Goal: Transaction & Acquisition: Purchase product/service

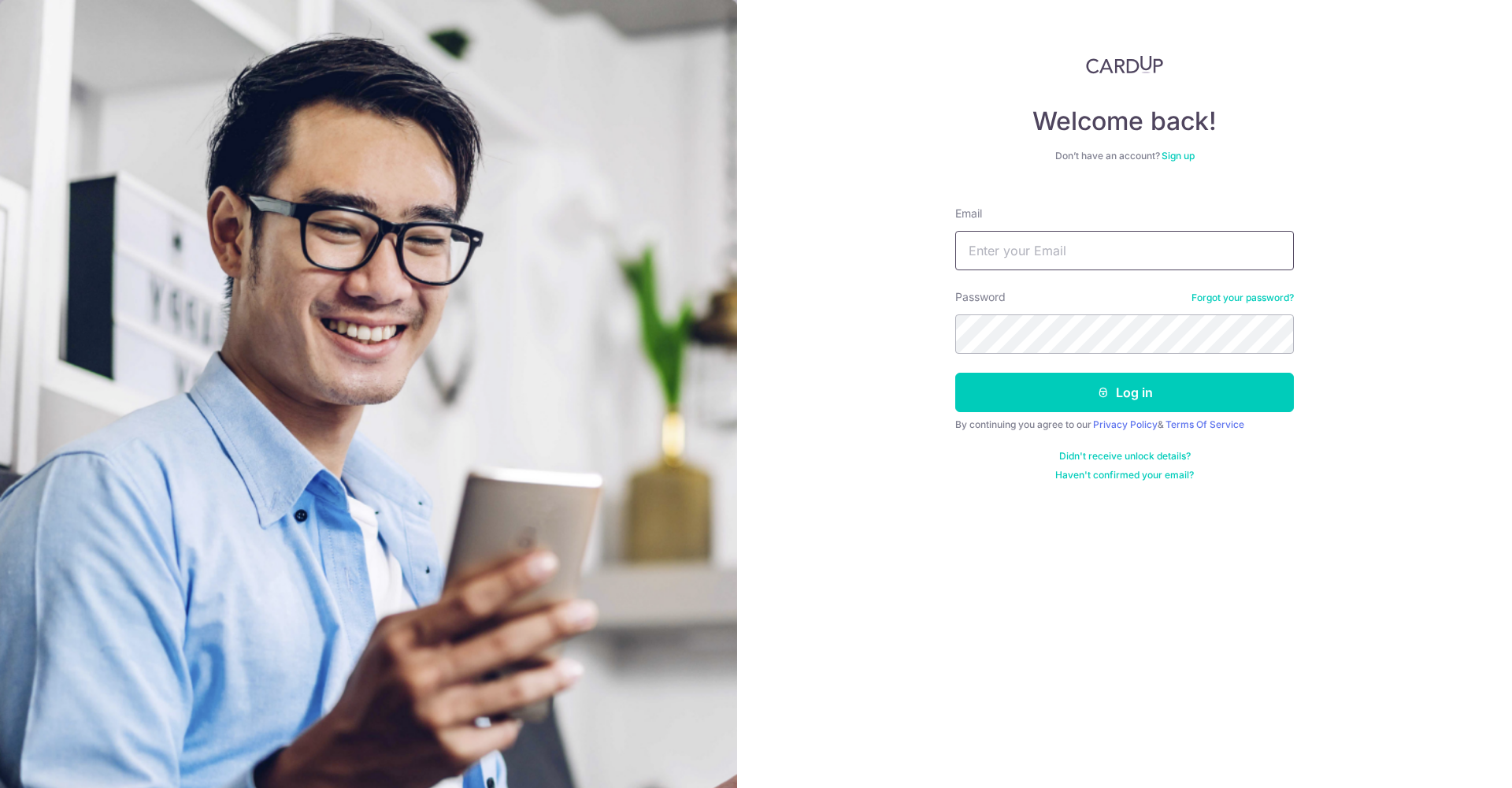
type input "drmotta@gmail.com"
click at [1082, 403] on button "Log in" at bounding box center [1124, 392] width 338 height 40
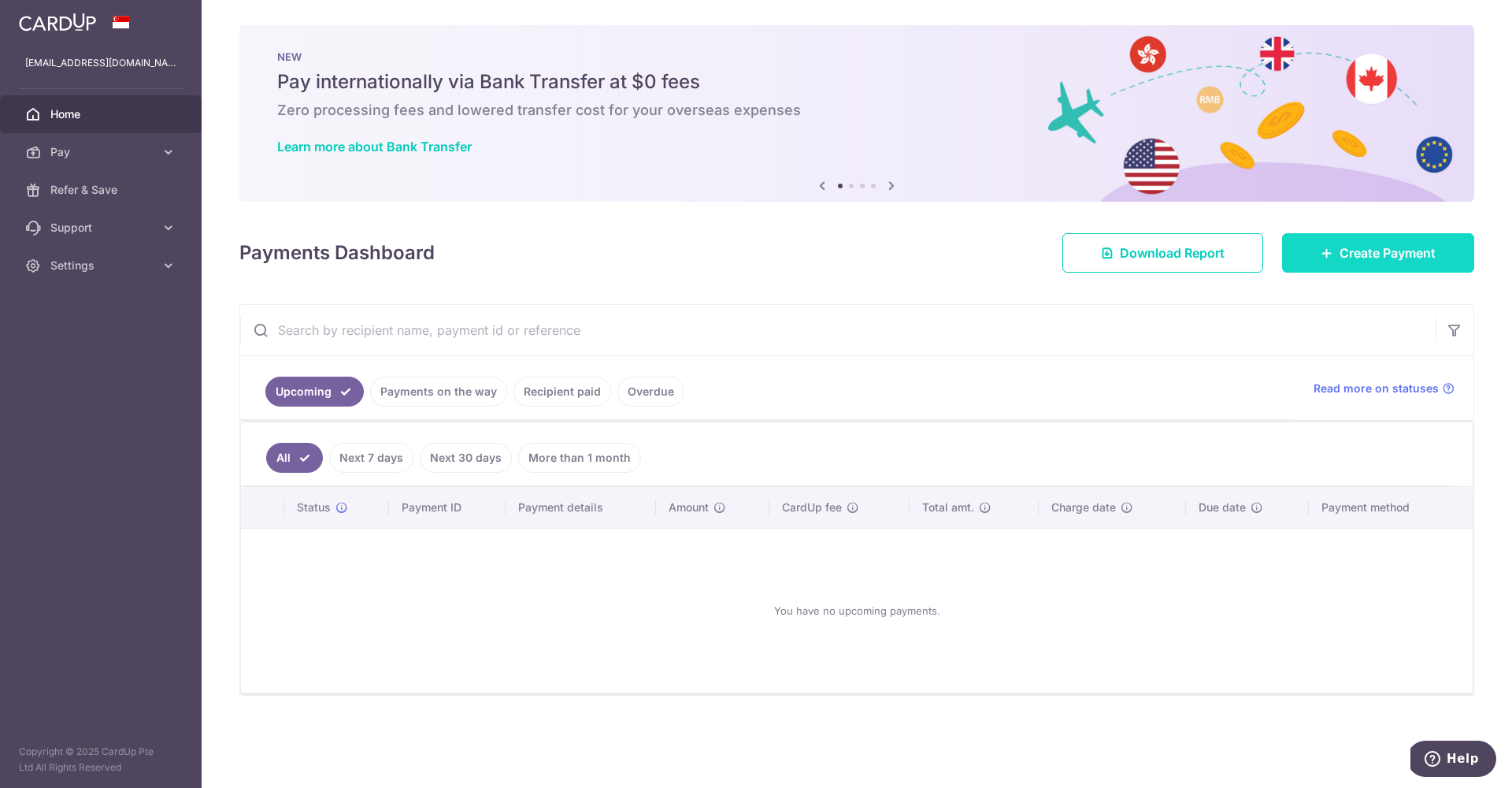
click at [1351, 252] on span "Create Payment" at bounding box center [1388, 252] width 96 height 19
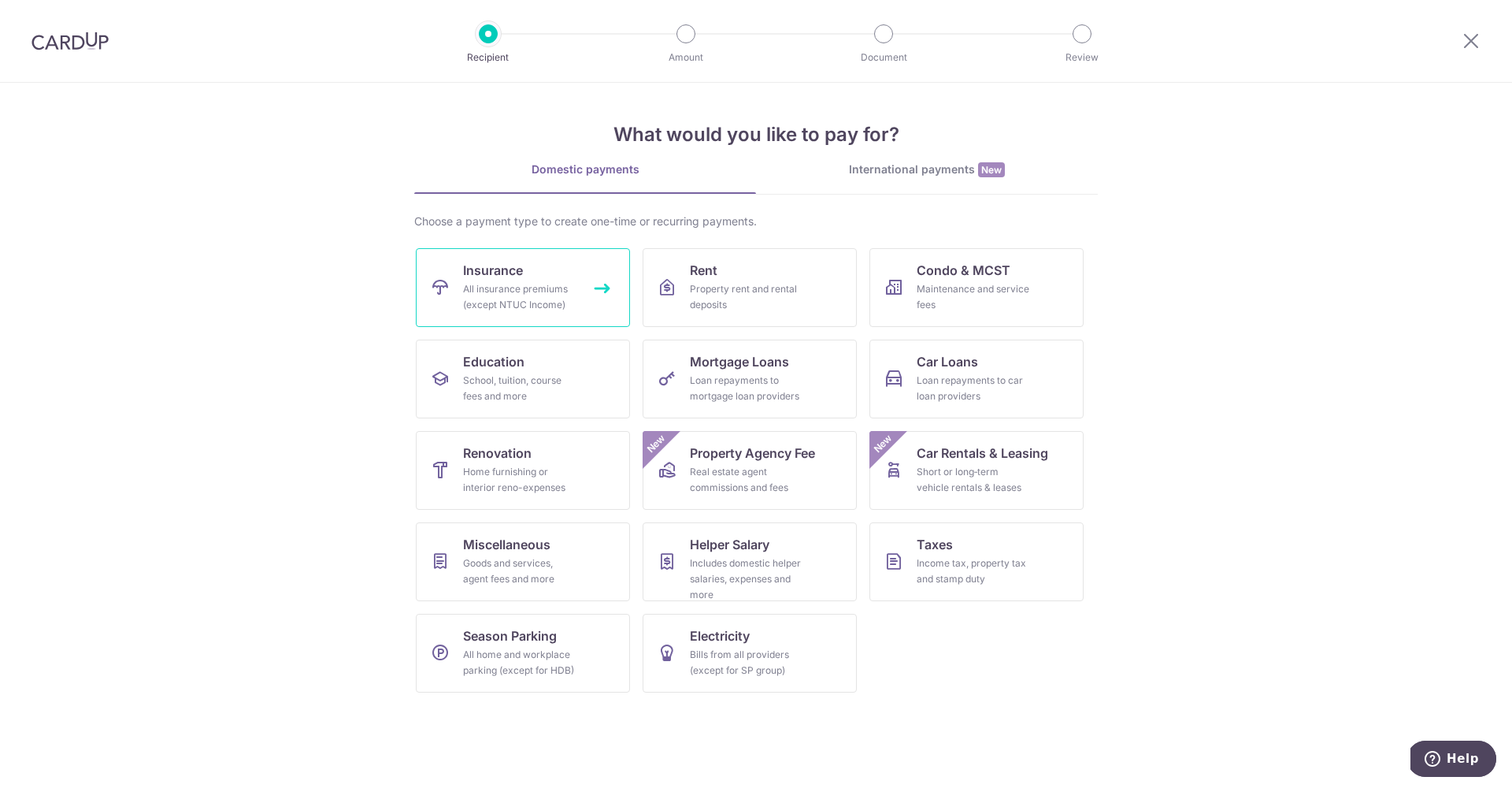
click at [544, 282] on div "All insurance premiums (except NTUC Income)" at bounding box center [519, 297] width 113 height 32
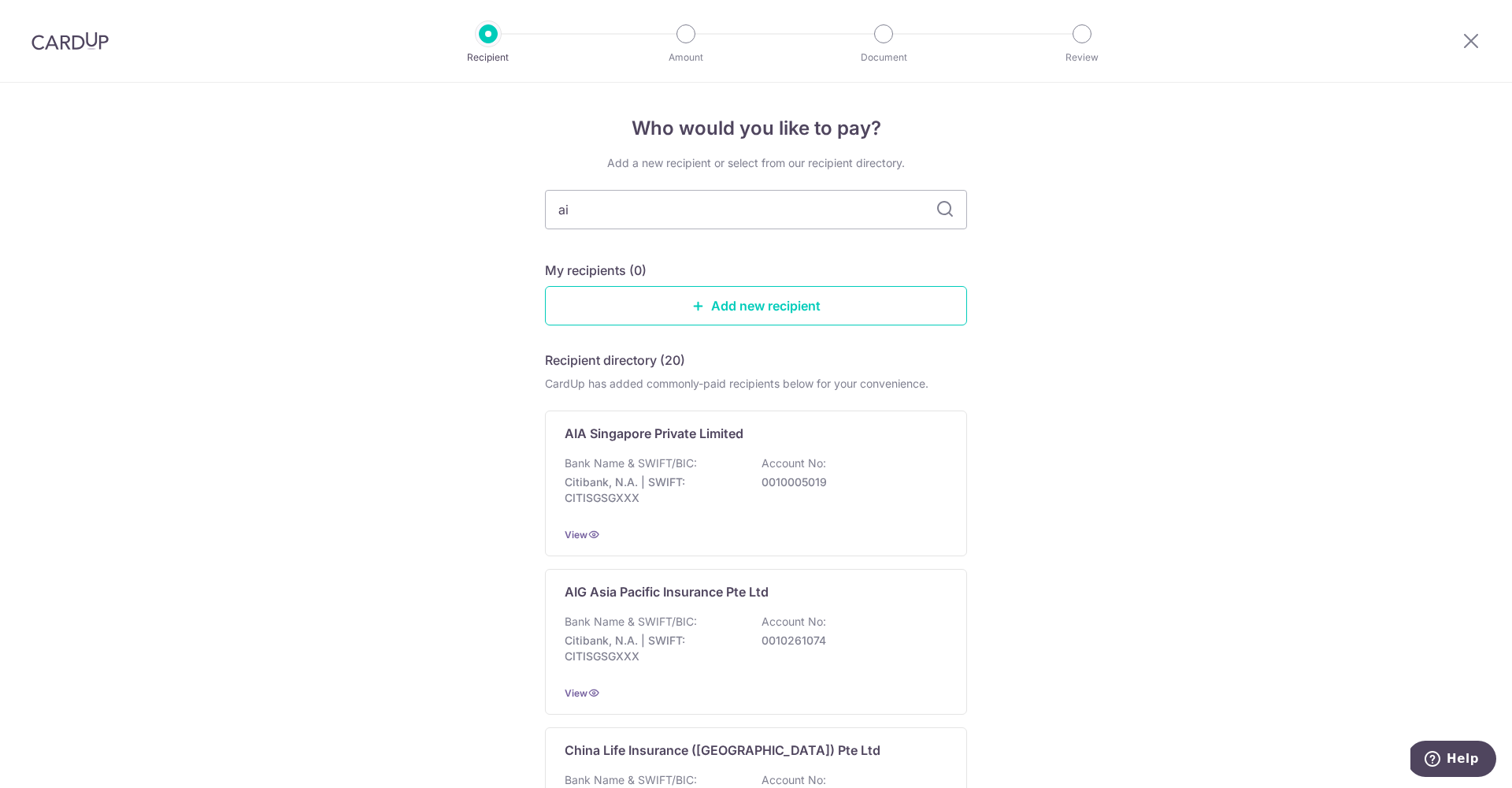
type input "aia"
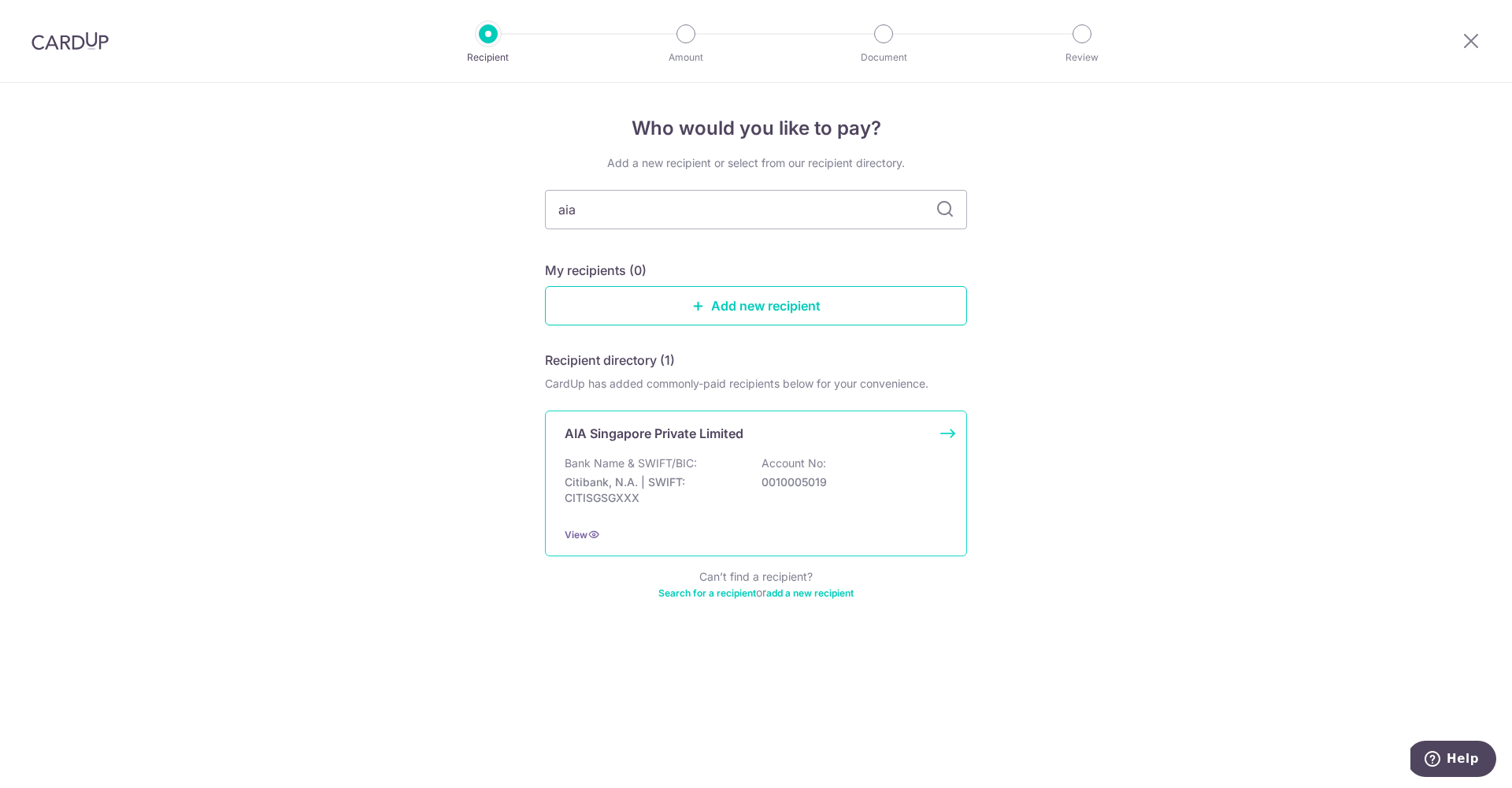
click at [586, 441] on p "AIA Singapore Private Limited" at bounding box center [653, 433] width 178 height 19
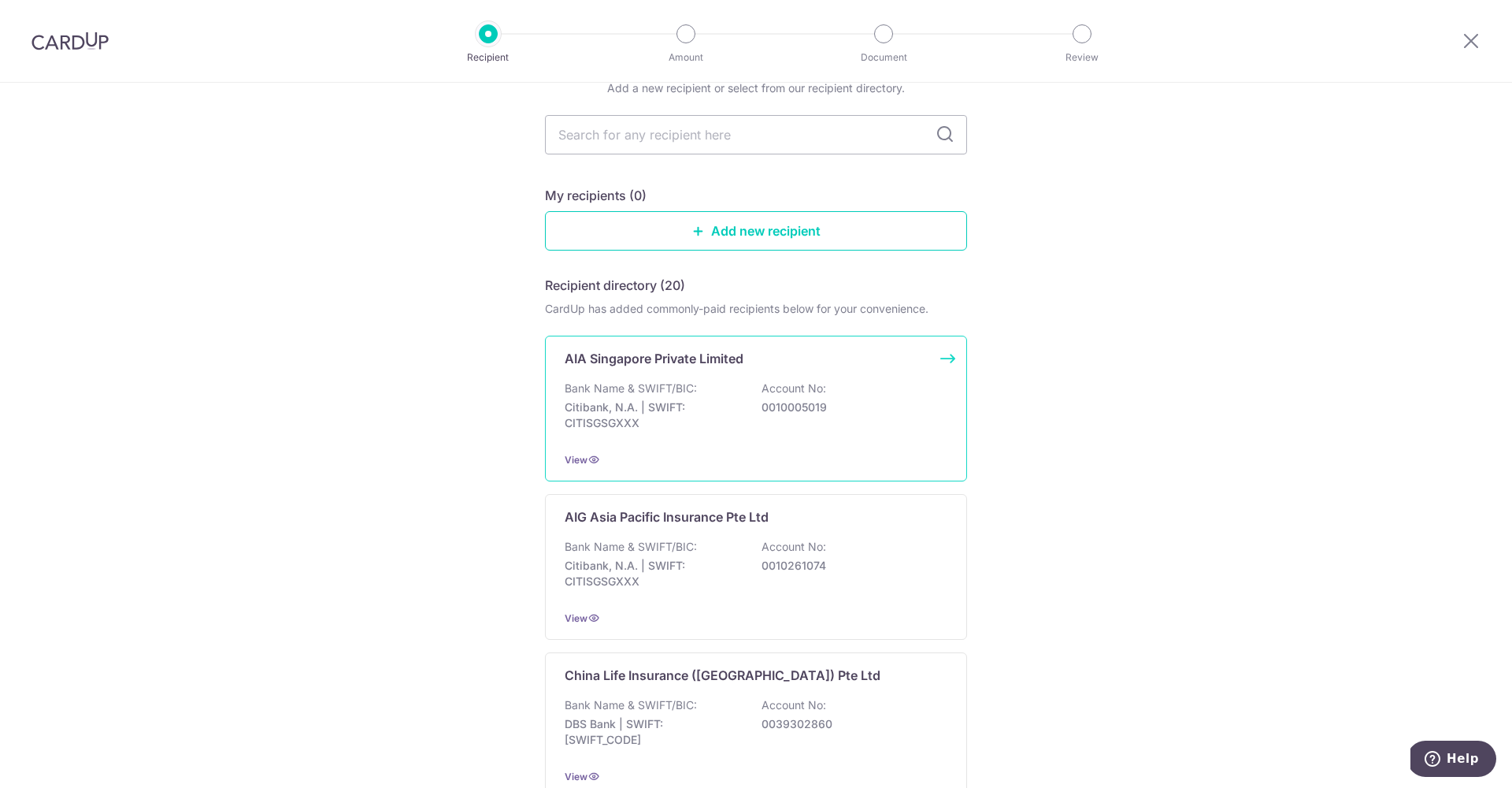
scroll to position [81, 0]
click at [800, 451] on div "View" at bounding box center [756, 453] width 383 height 16
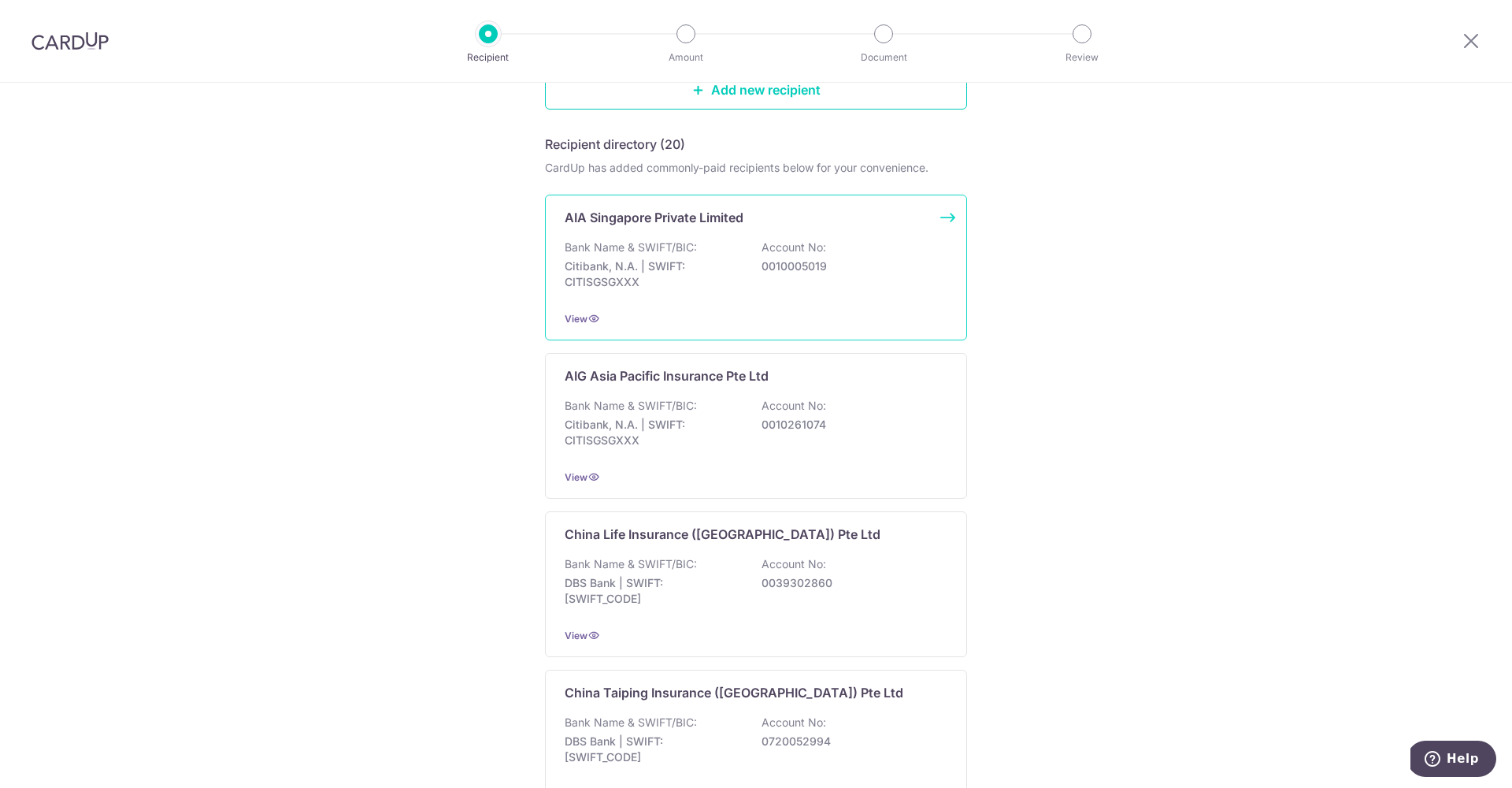
scroll to position [216, 0]
click at [594, 318] on icon at bounding box center [594, 318] width 13 height 13
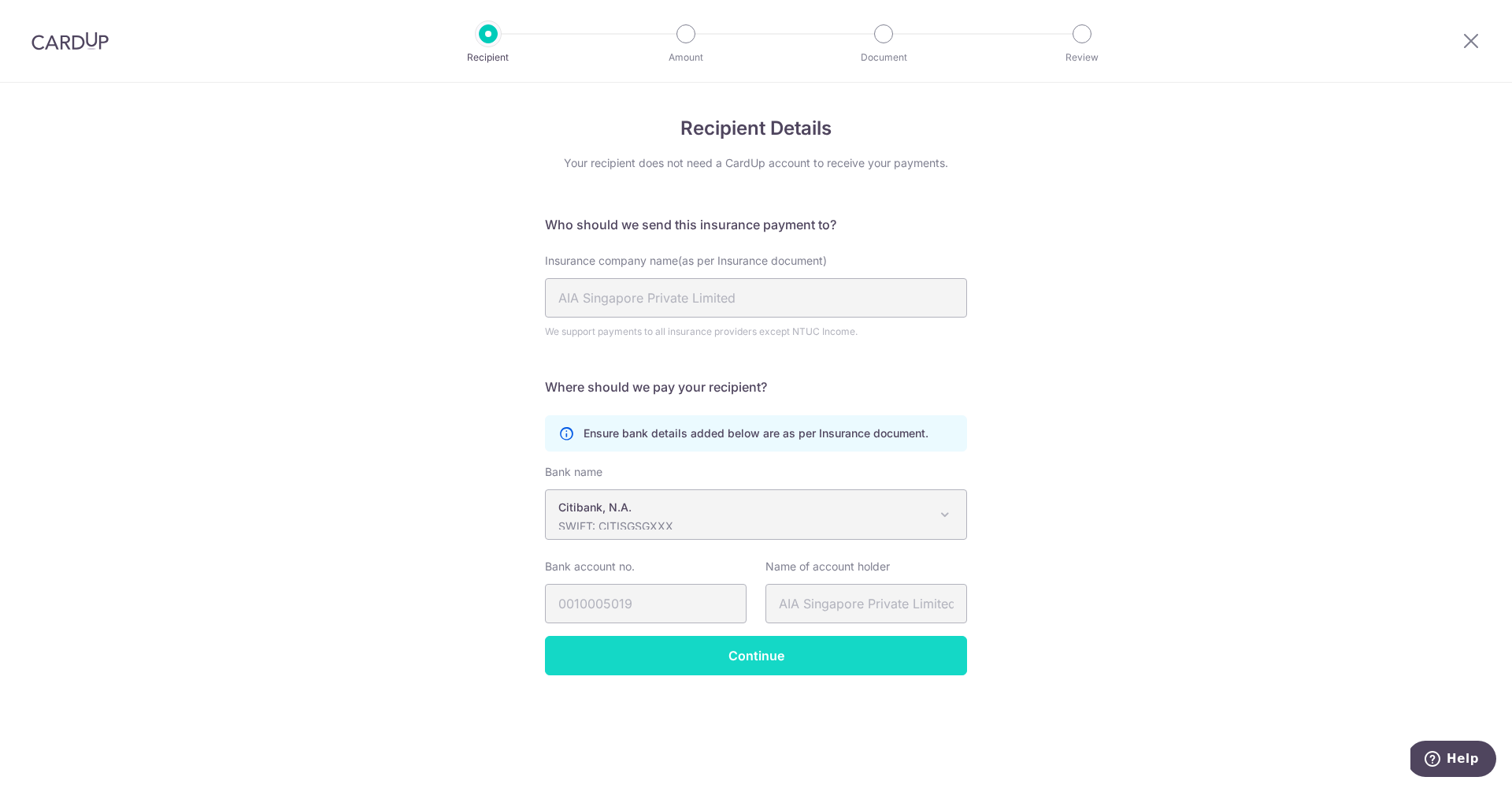
click at [757, 655] on input "Continue" at bounding box center [756, 655] width 422 height 40
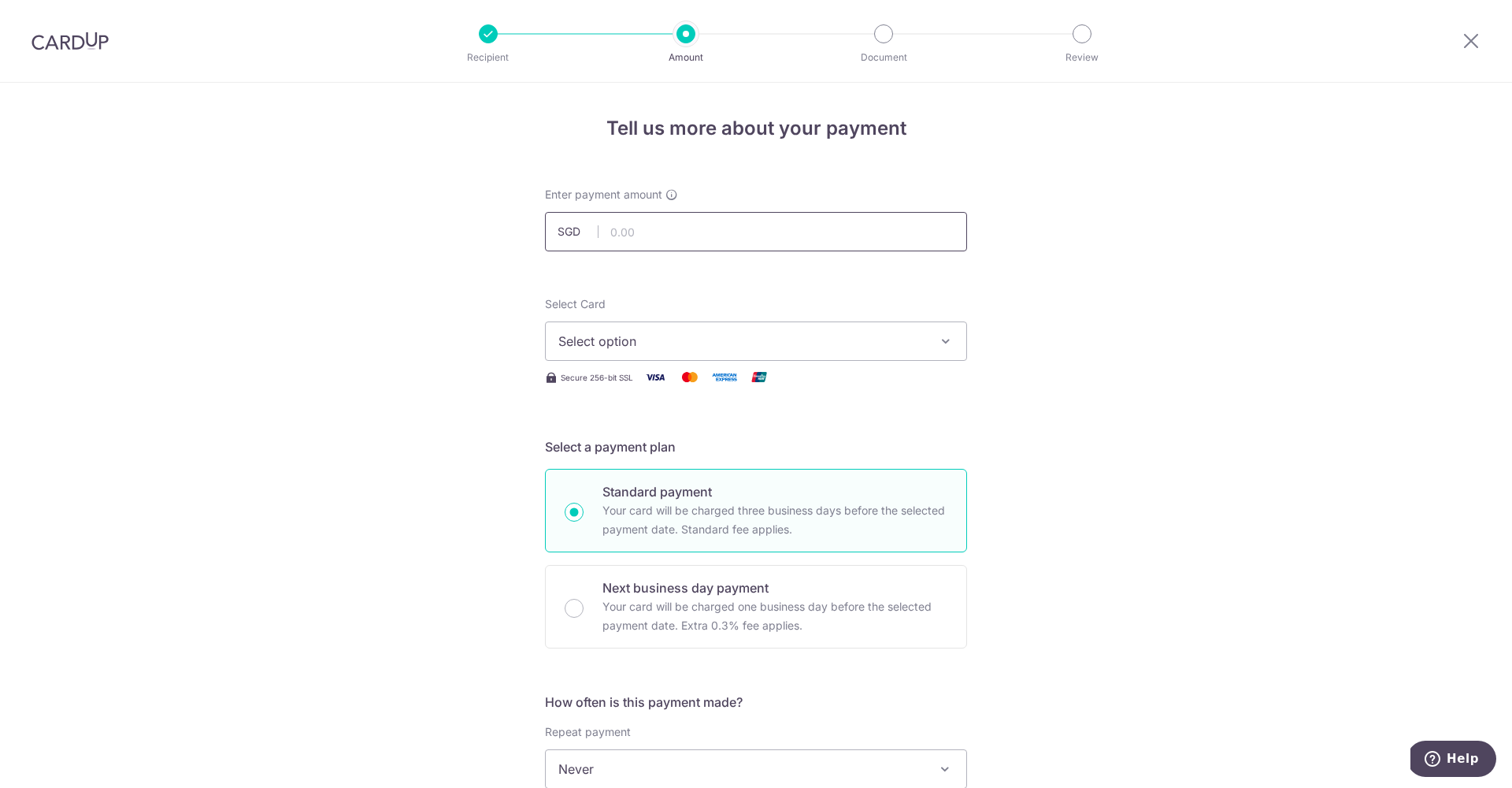
click at [738, 225] on input "text" at bounding box center [756, 231] width 422 height 40
type input "2,386.78"
click at [684, 342] on span "Select option" at bounding box center [741, 341] width 367 height 19
click at [634, 454] on span "**** 4010" at bounding box center [625, 453] width 58 height 19
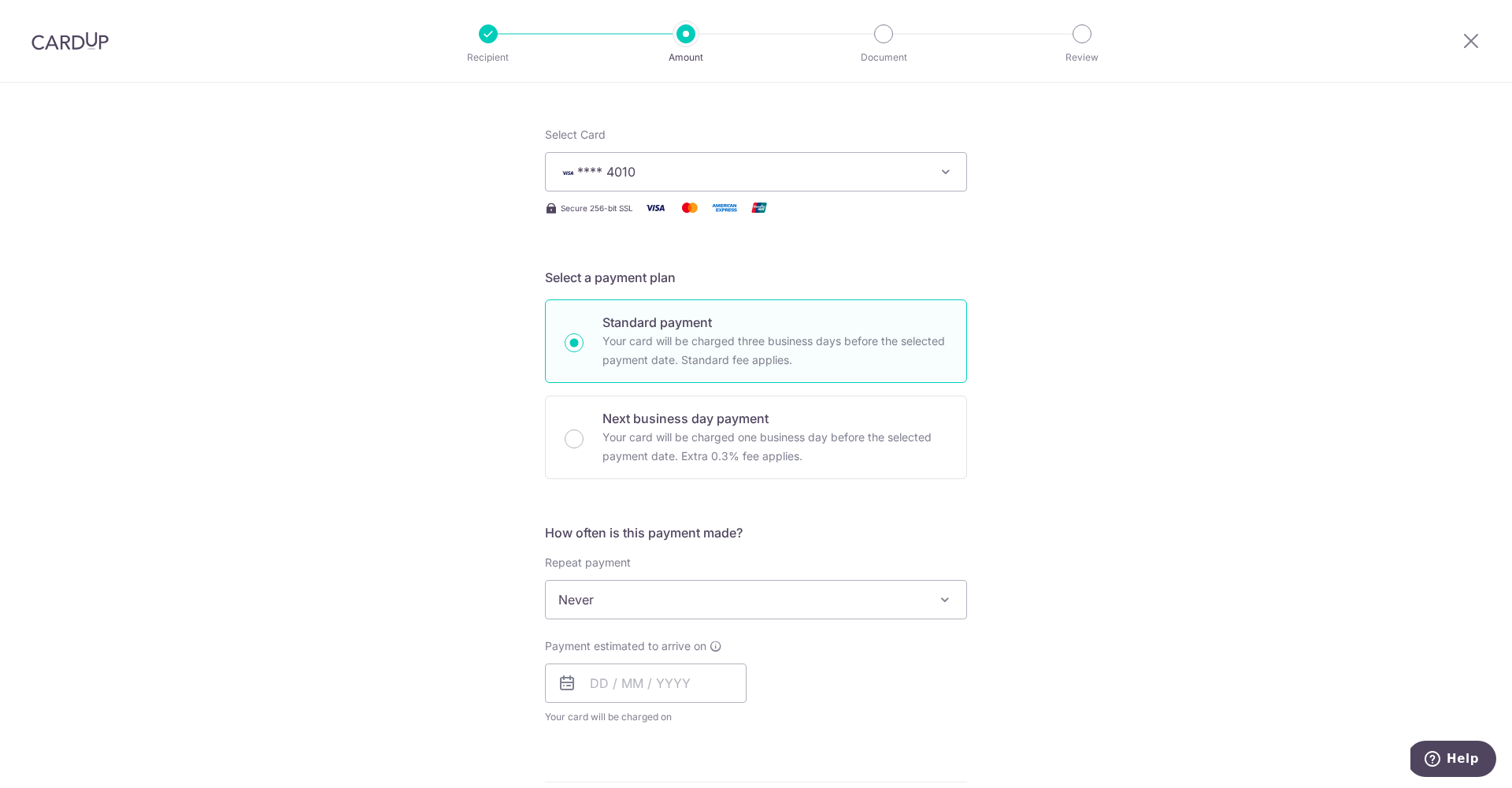
scroll to position [205, 0]
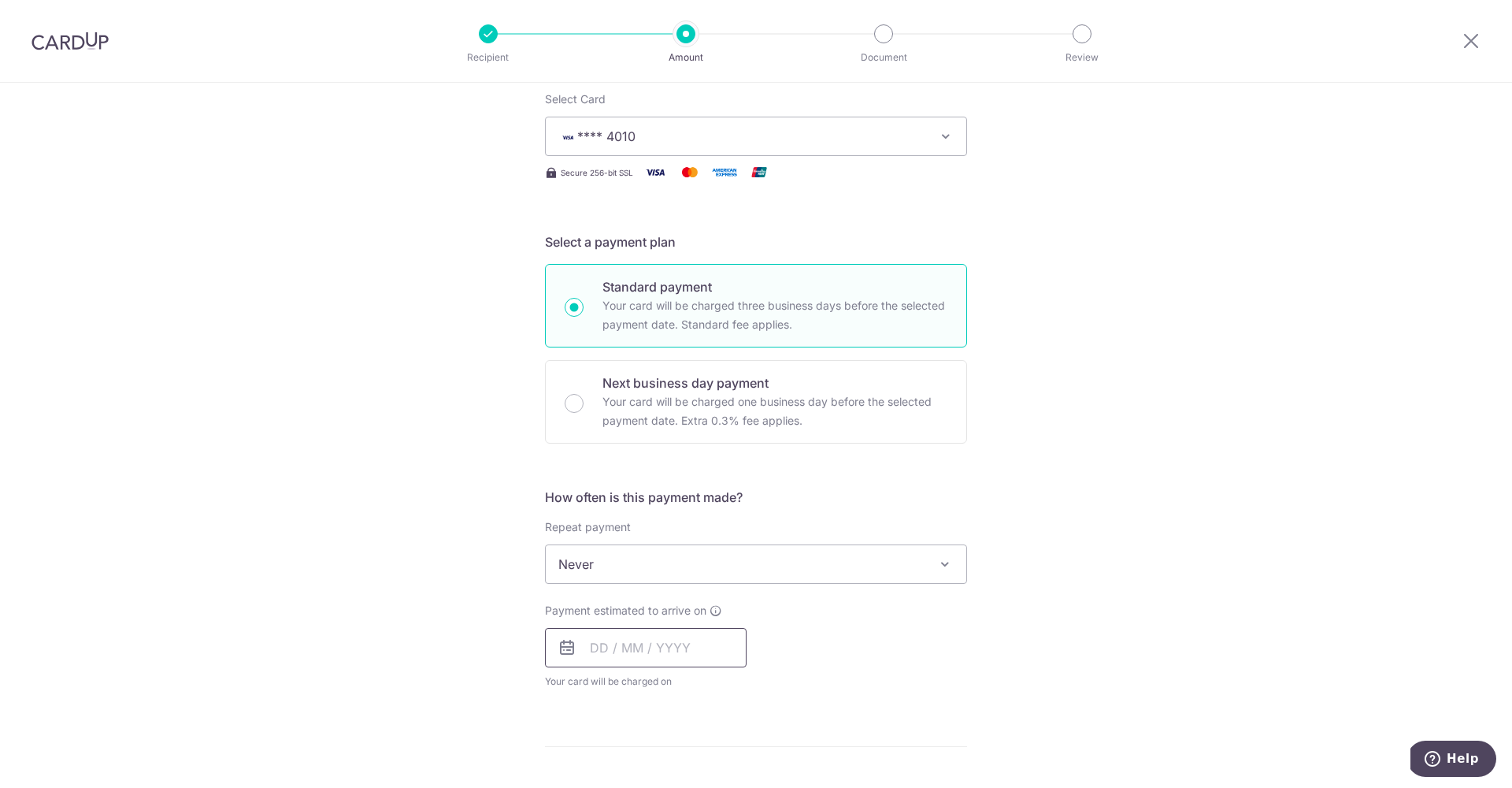
click at [623, 643] on input "text" at bounding box center [646, 647] width 202 height 40
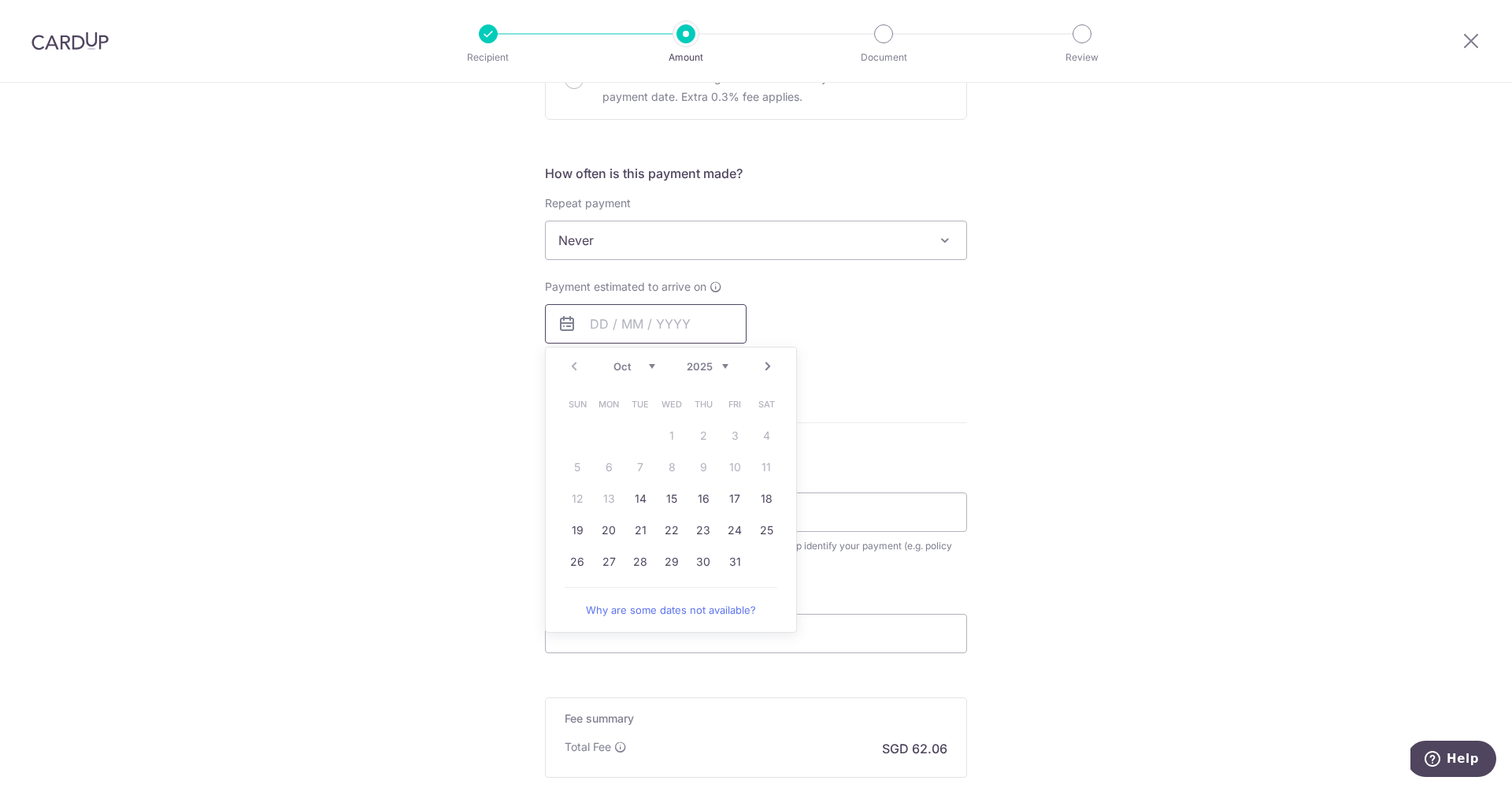
scroll to position [530, 0]
click at [770, 365] on link "Next" at bounding box center [767, 365] width 19 height 19
click at [761, 432] on link "1" at bounding box center [766, 434] width 25 height 25
type input "01/11/2025"
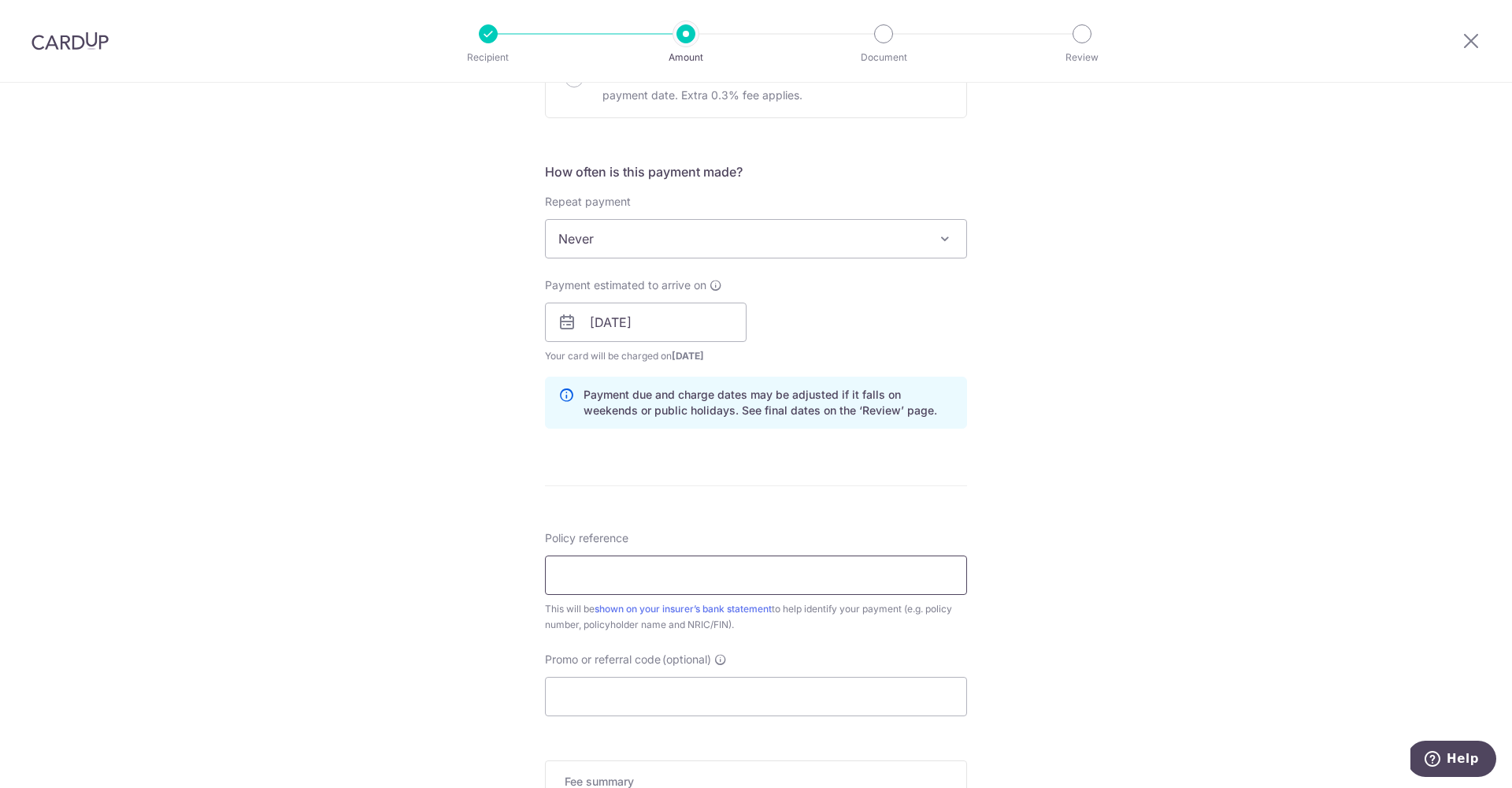
click at [662, 584] on input "Policy reference" at bounding box center [756, 575] width 422 height 40
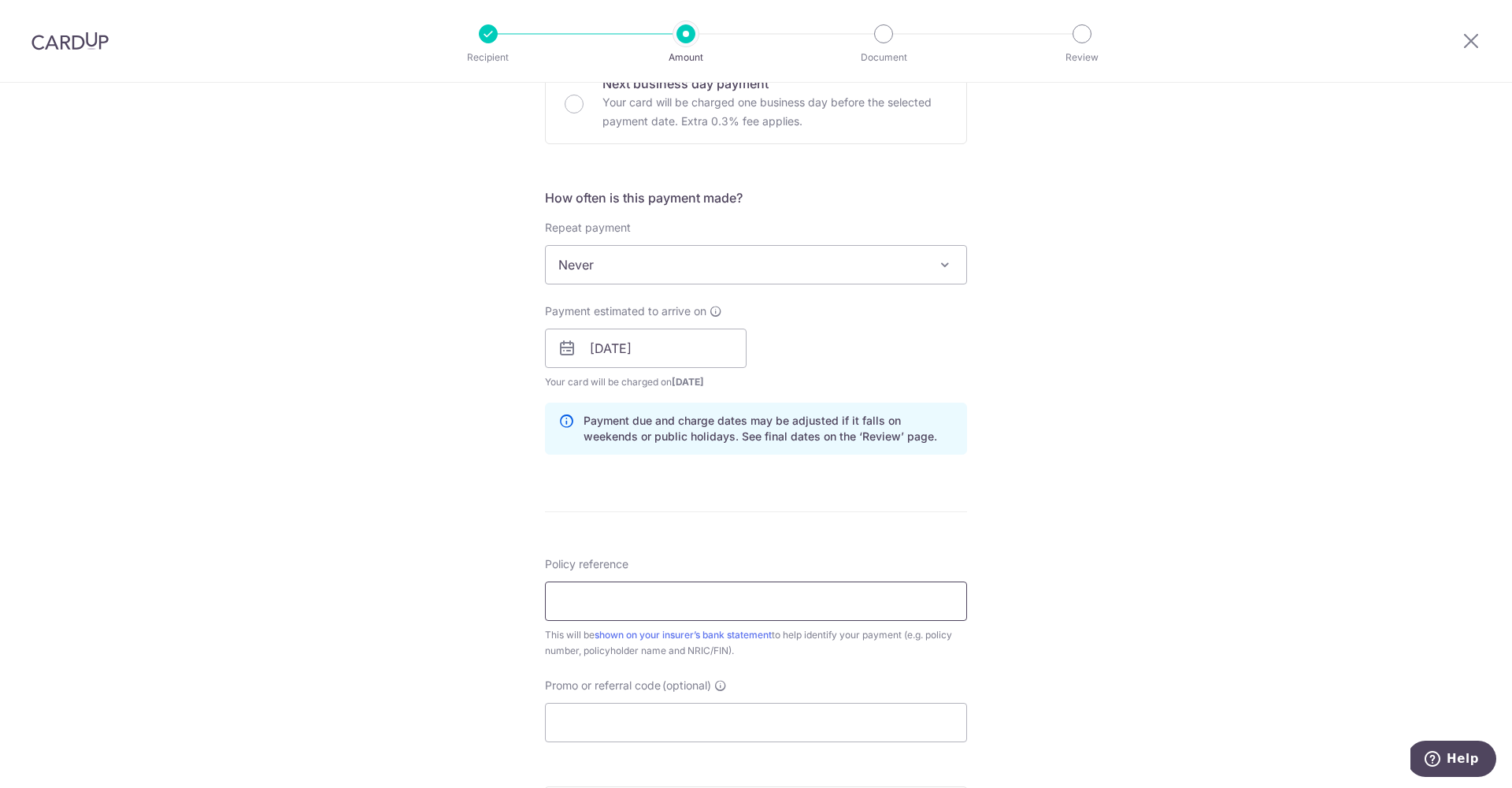
paste input "239496281"
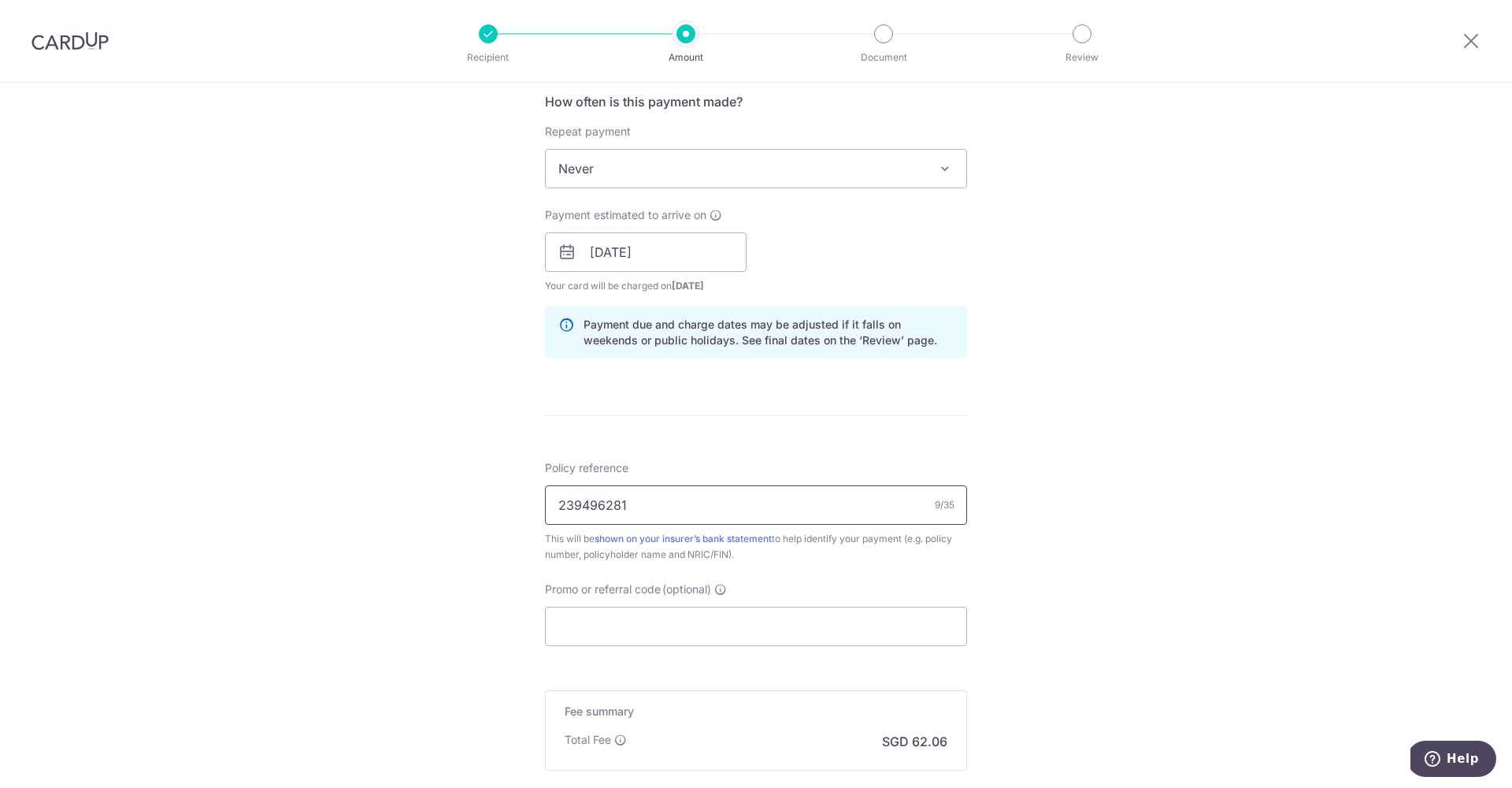
scroll to position [602, 0]
click at [608, 509] on input "239496281" at bounding box center [756, 504] width 422 height 40
paste input "H"
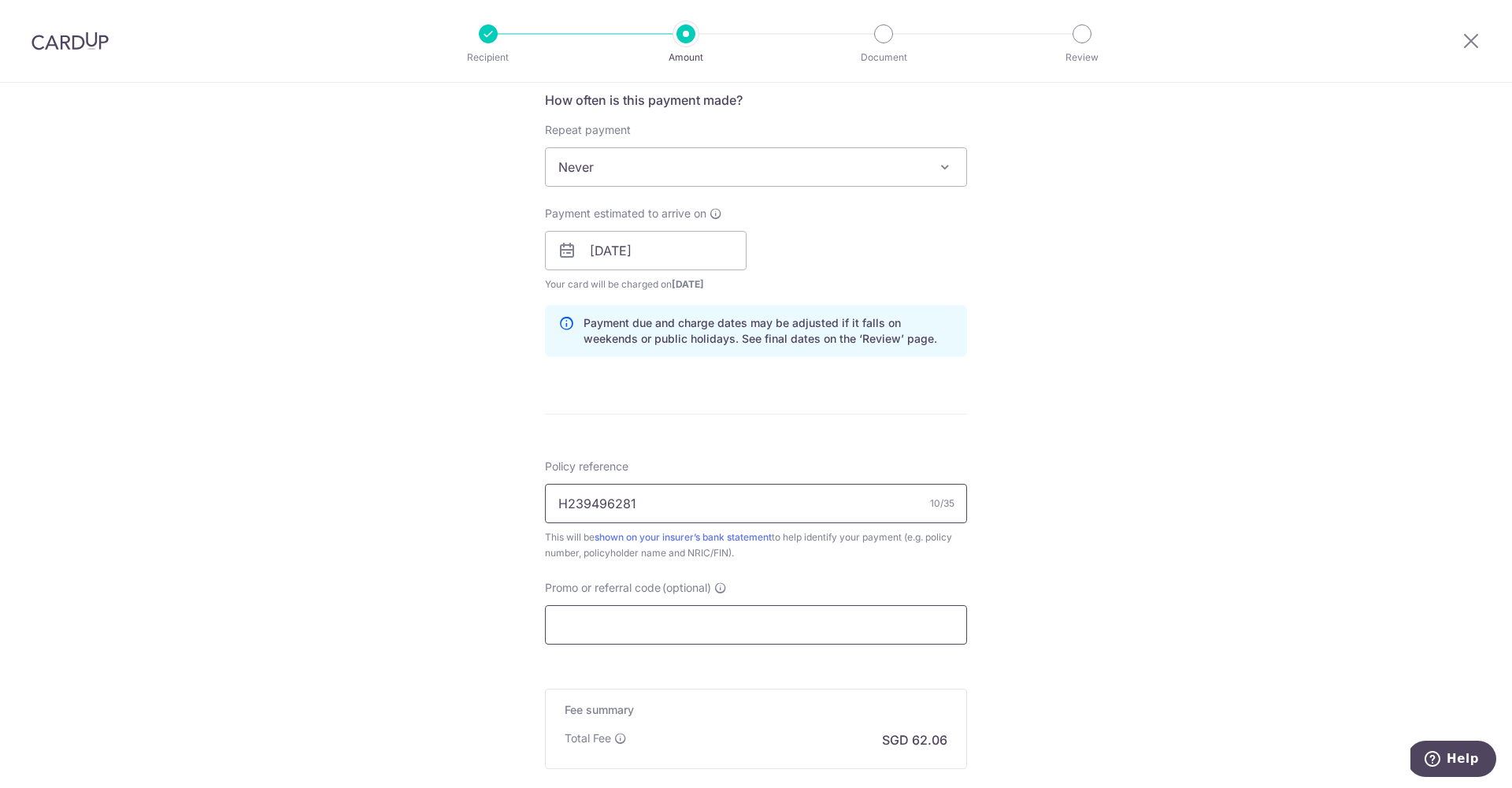
type input "H239496281"
click at [639, 630] on input "Promo or referral code (optional)" at bounding box center [756, 625] width 422 height 40
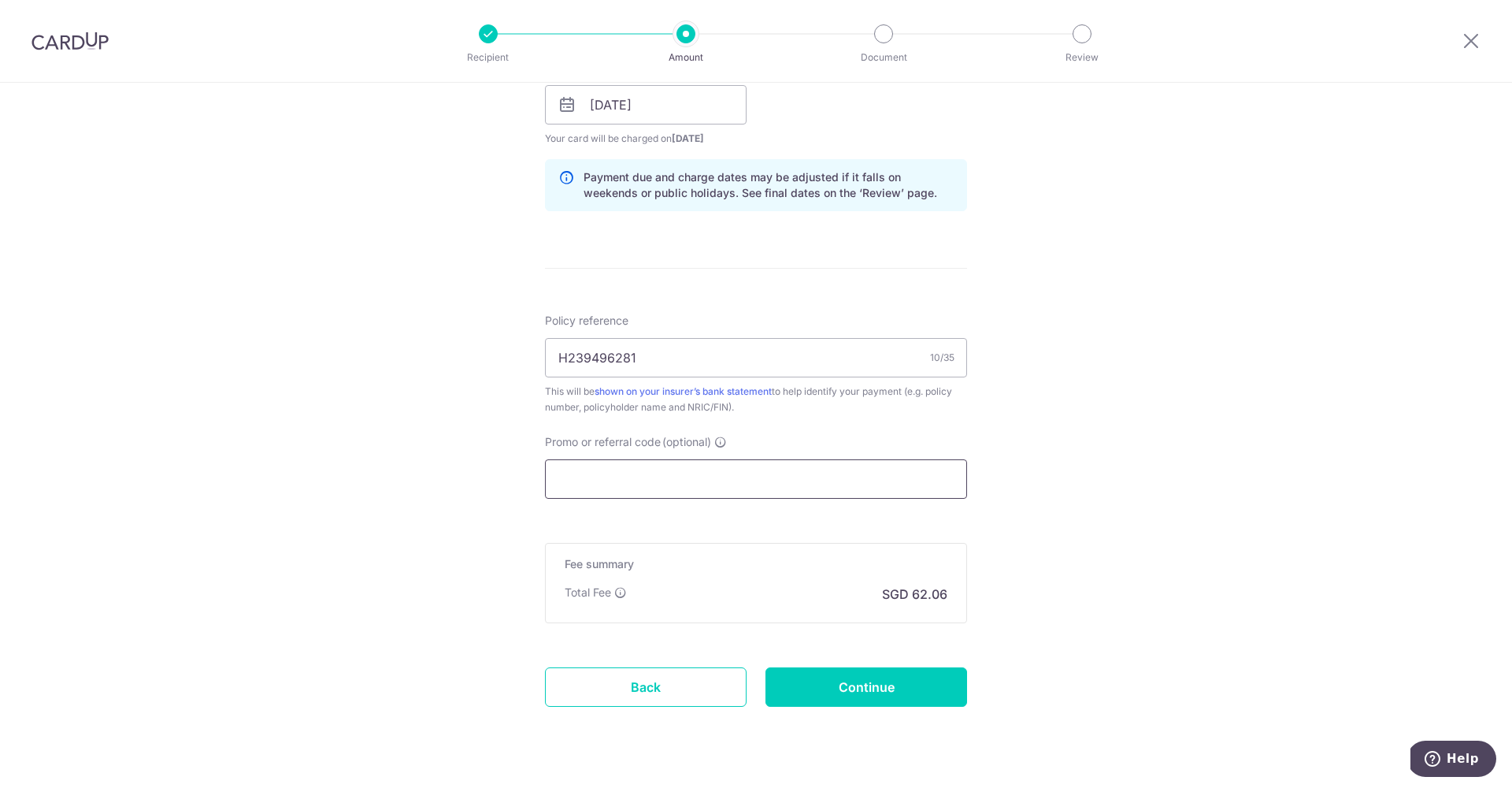
scroll to position [738, 0]
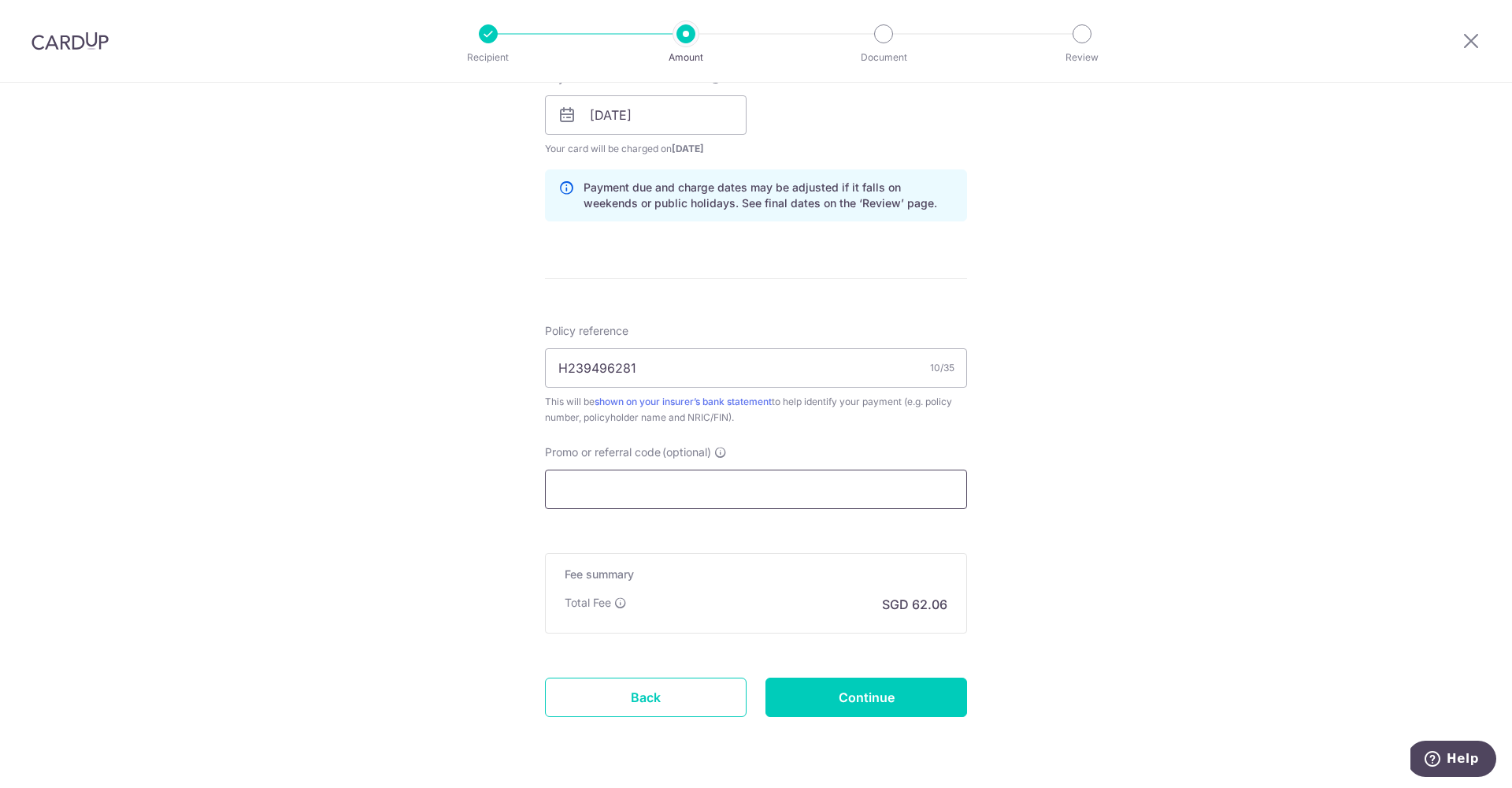
paste input "MILELION"
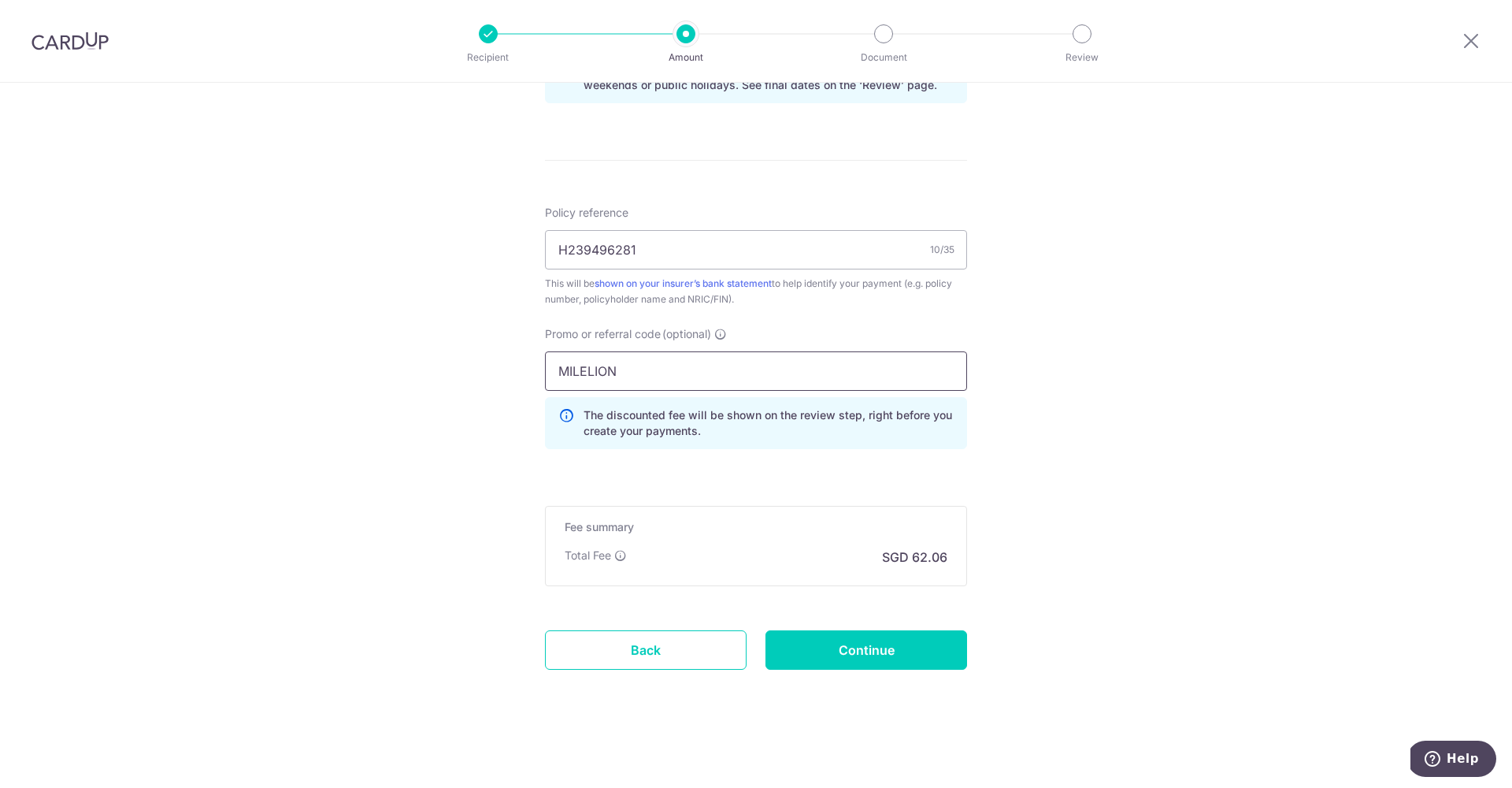
scroll to position [856, 0]
type input "MILELION"
click at [876, 650] on input "Continue" at bounding box center [867, 650] width 202 height 40
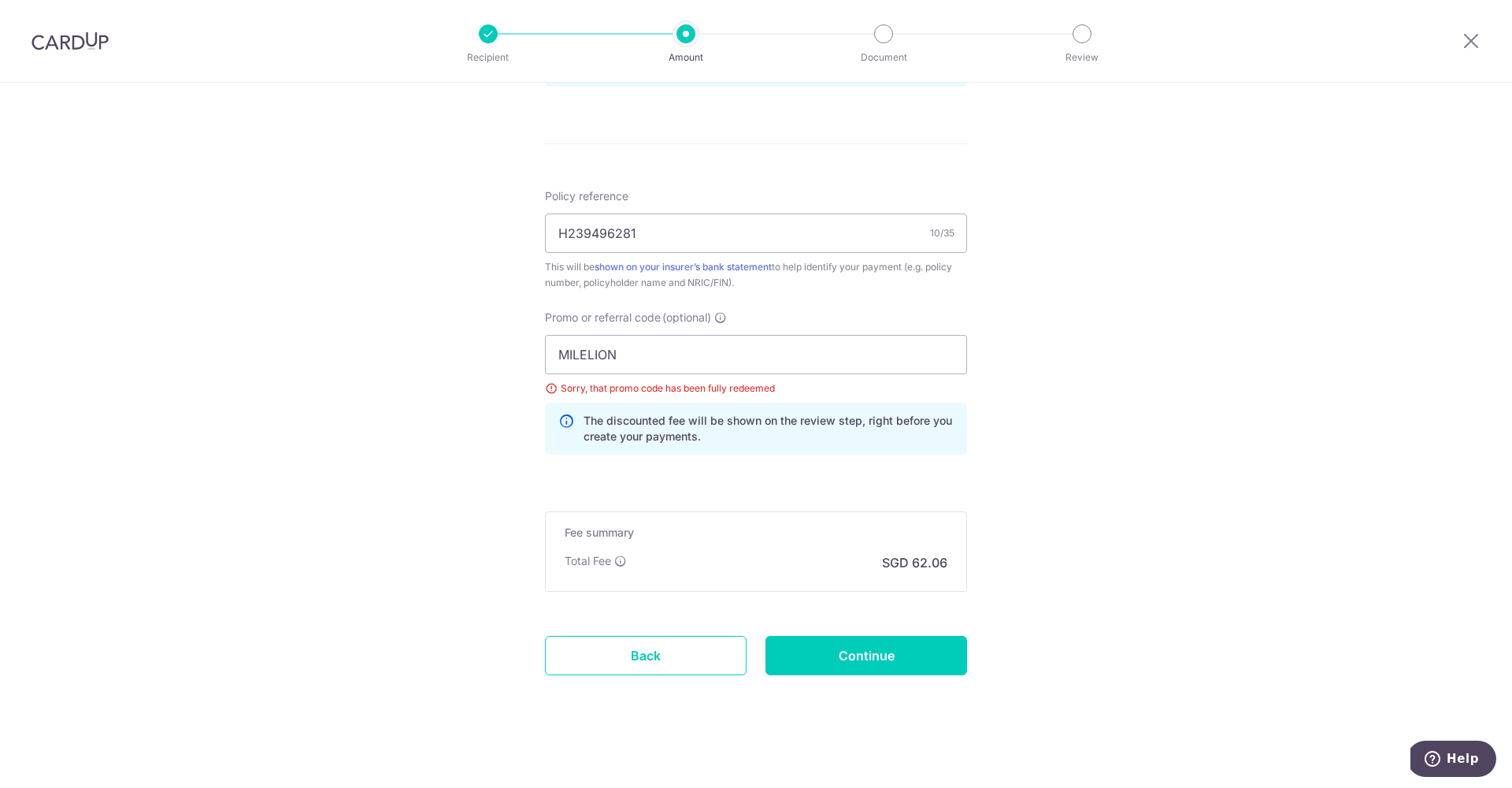
scroll to position [872, 0]
click at [575, 352] on input "MILELION" at bounding box center [756, 355] width 422 height 40
click at [577, 352] on input "MILELION" at bounding box center [756, 355] width 422 height 40
click at [589, 355] on input "MILELION" at bounding box center [756, 355] width 422 height 40
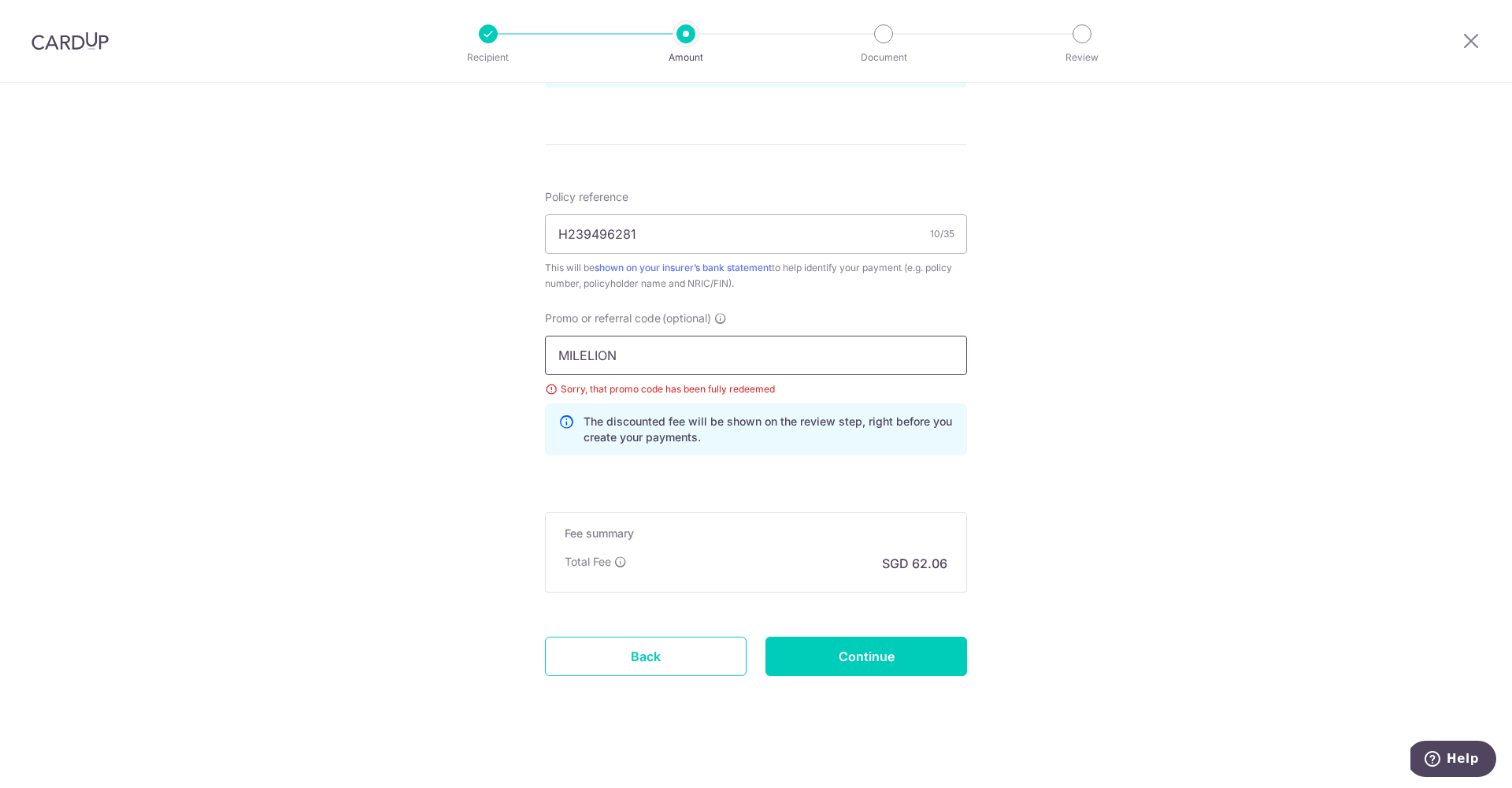
click at [589, 355] on input "MILELION" at bounding box center [756, 355] width 422 height 40
paste input "OFF225"
type input "OFF225"
click at [850, 662] on input "Continue" at bounding box center [867, 659] width 202 height 40
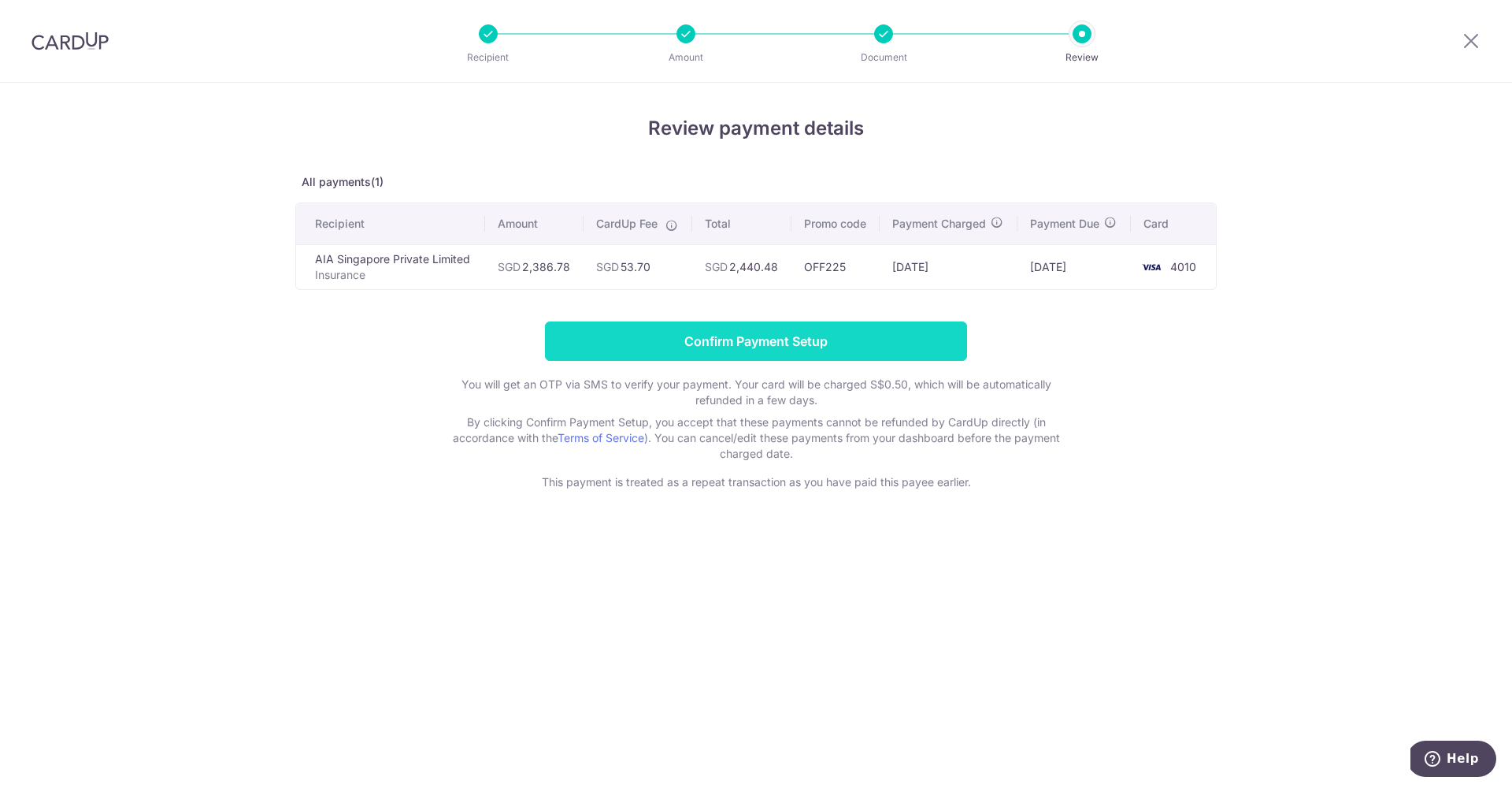
click at [754, 338] on input "Confirm Payment Setup" at bounding box center [756, 341] width 422 height 40
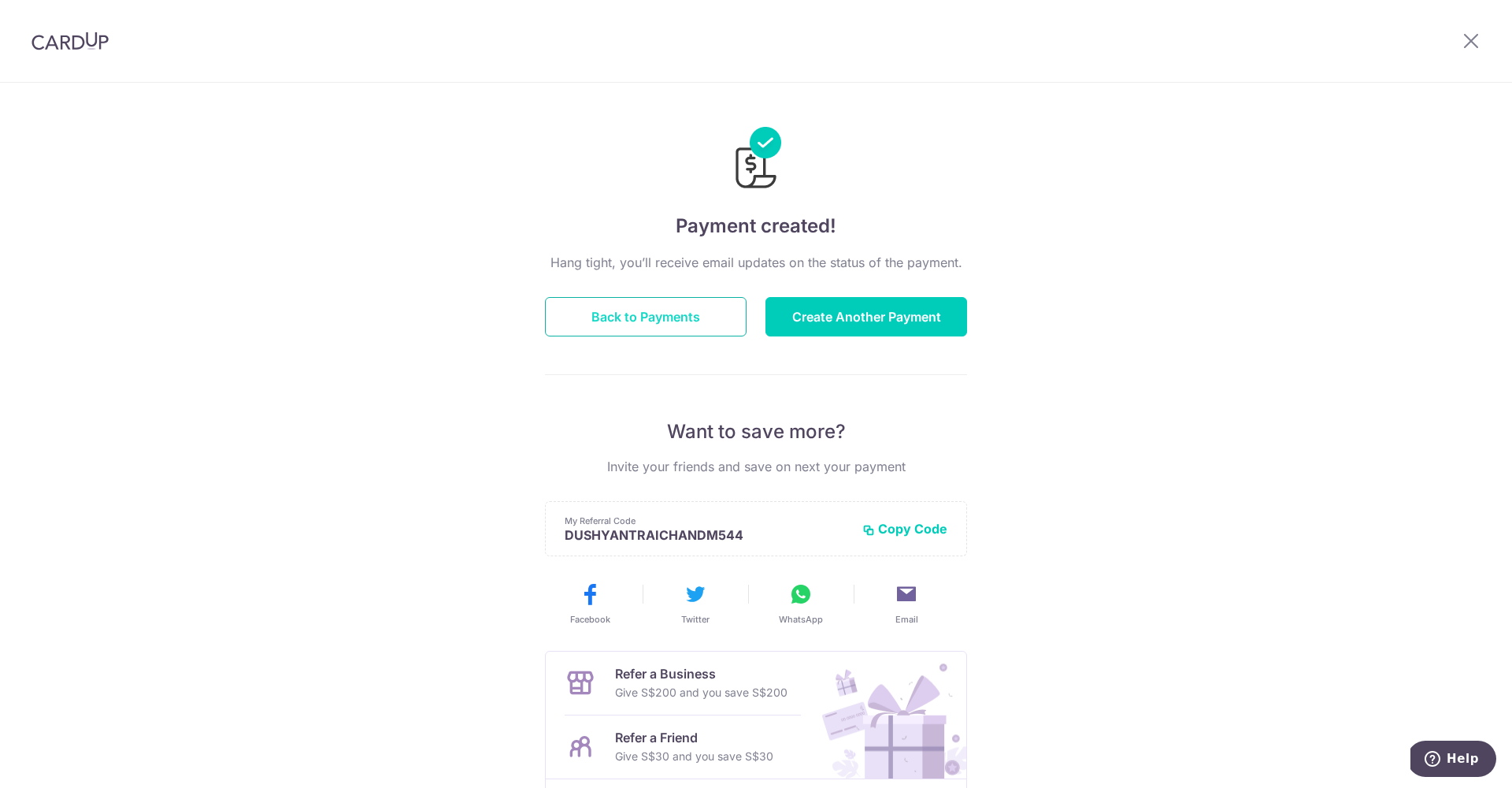
click at [637, 308] on button "Back to Payments" at bounding box center [646, 317] width 202 height 40
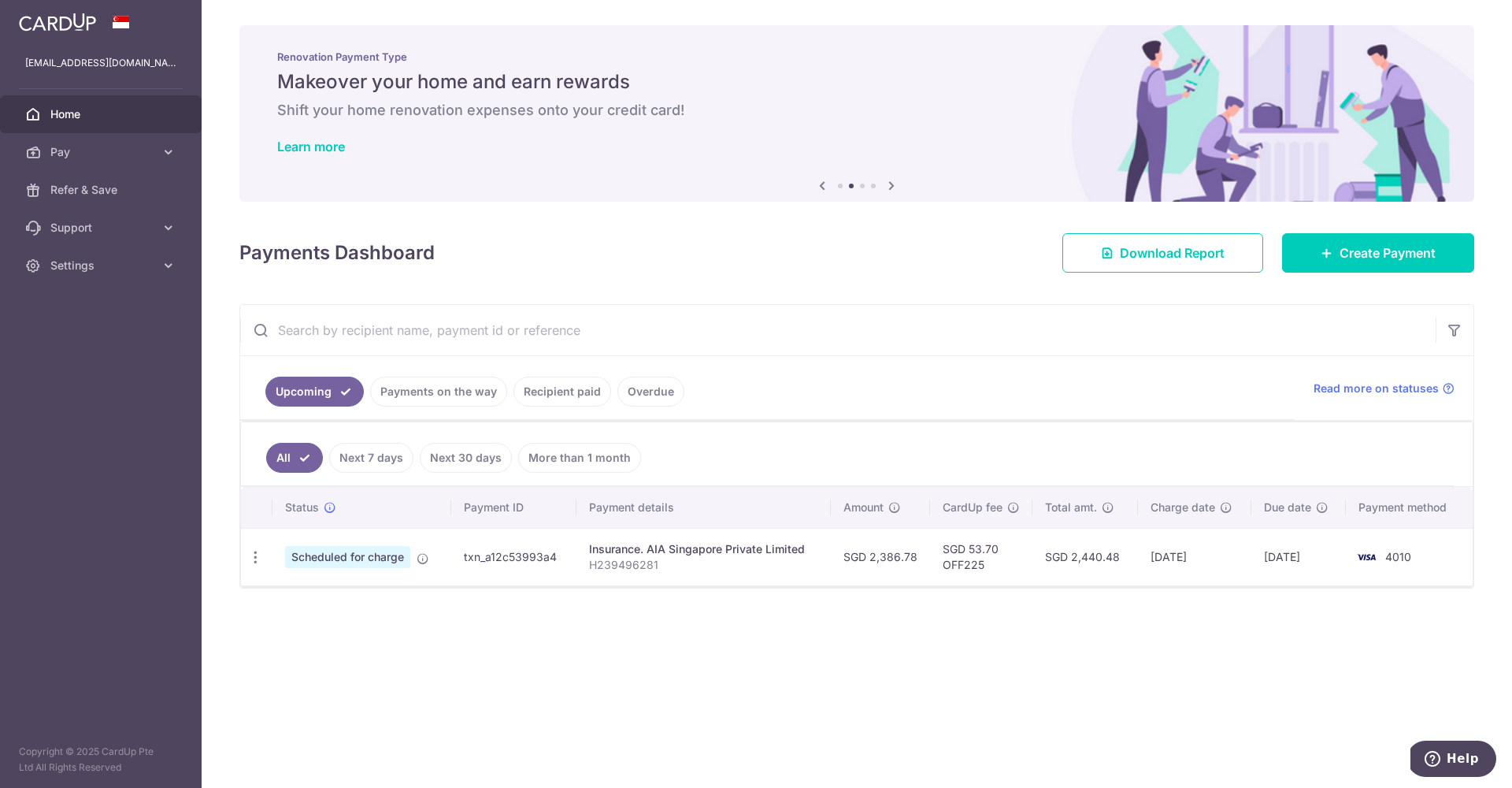
click at [91, 75] on div "drmotta@gmail.com" at bounding box center [101, 63] width 202 height 38
click at [72, 27] on img at bounding box center [57, 22] width 78 height 19
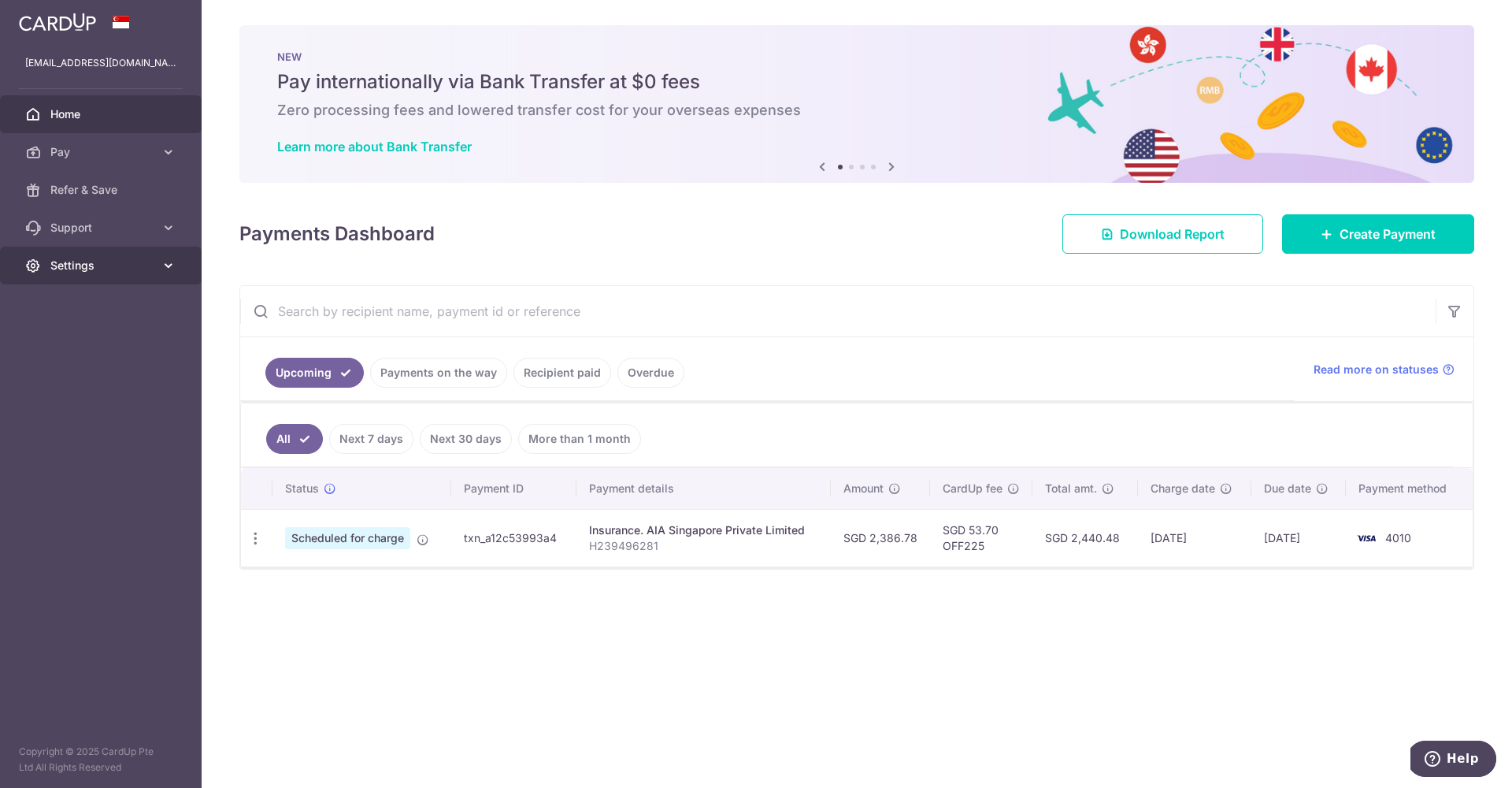
click at [86, 270] on span "Settings" at bounding box center [102, 266] width 104 height 16
click at [59, 348] on span "Logout" at bounding box center [102, 342] width 104 height 16
